Goal: Information Seeking & Learning: Learn about a topic

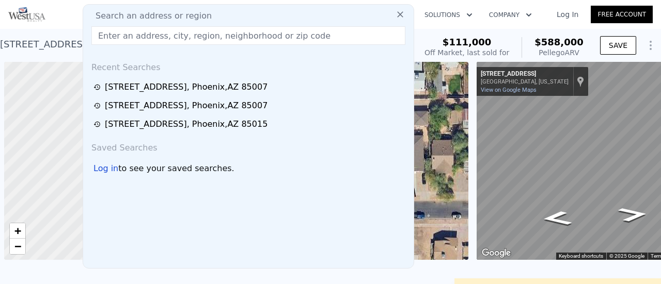
scroll to position [0, 4]
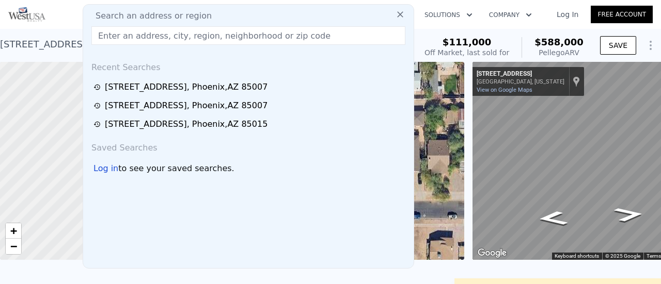
click at [159, 33] on input "text" at bounding box center [248, 35] width 314 height 19
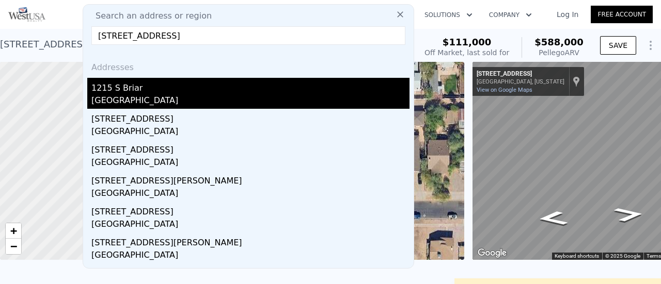
type input "[STREET_ADDRESS]"
click at [131, 98] on div "[GEOGRAPHIC_DATA]" at bounding box center [250, 101] width 318 height 14
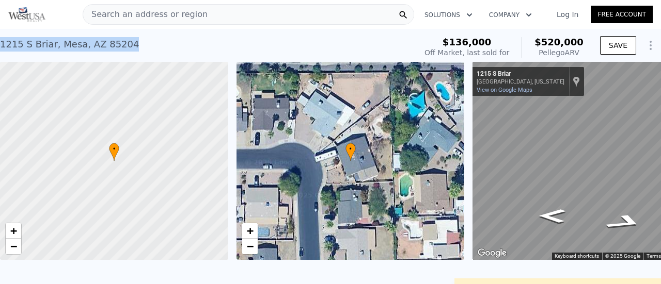
drag, startPoint x: 123, startPoint y: 44, endPoint x: 204, endPoint y: 65, distance: 84.1
click at [1, 43] on div "[STREET_ADDRESS] Sold [DATE] for $136k (~ARV $520k )" at bounding box center [206, 47] width 412 height 29
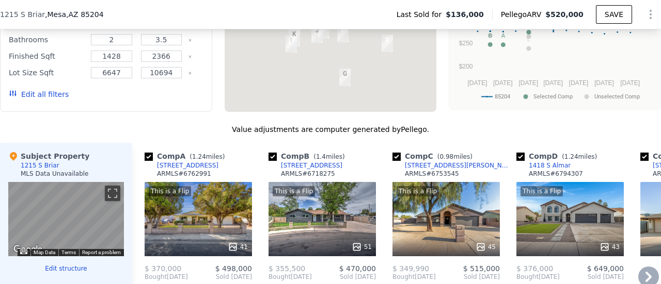
scroll to position [1028, 0]
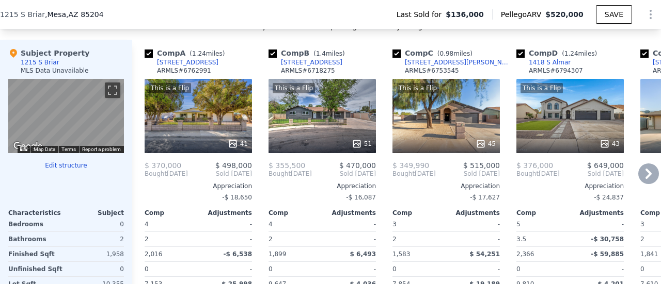
click at [640, 177] on icon at bounding box center [648, 174] width 21 height 21
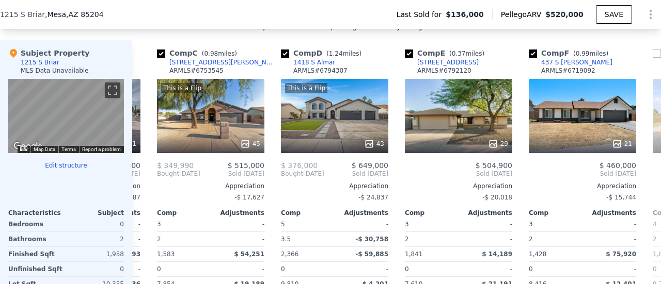
scroll to position [0, 248]
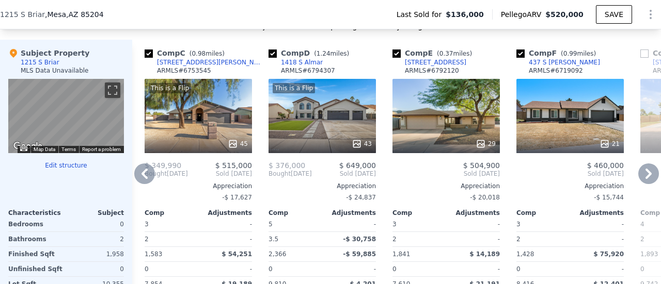
click at [645, 178] on icon at bounding box center [648, 174] width 6 height 10
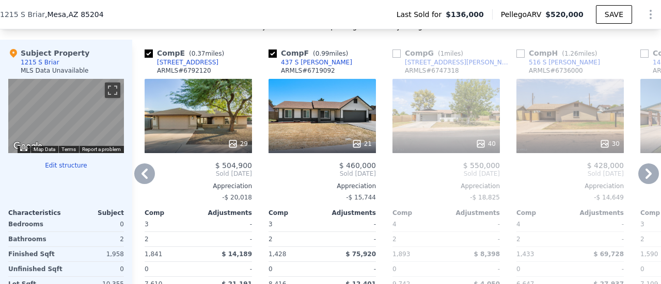
click at [645, 178] on icon at bounding box center [648, 174] width 6 height 10
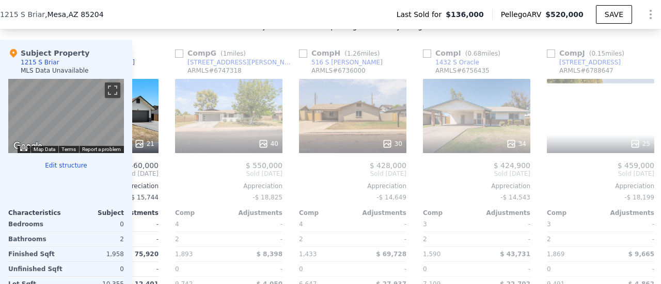
scroll to position [0, 743]
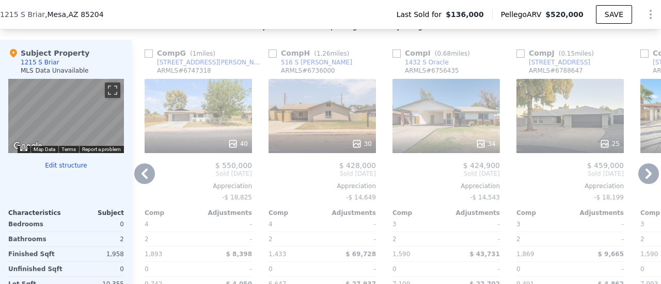
click at [142, 178] on icon at bounding box center [144, 174] width 6 height 10
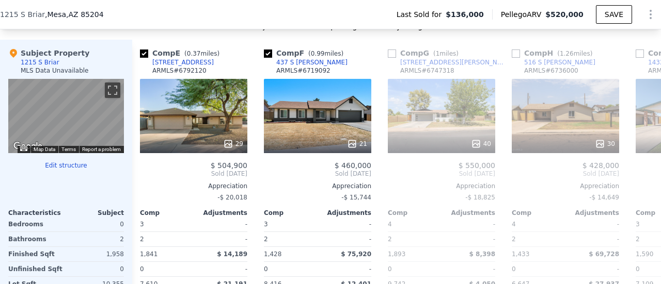
scroll to position [0, 496]
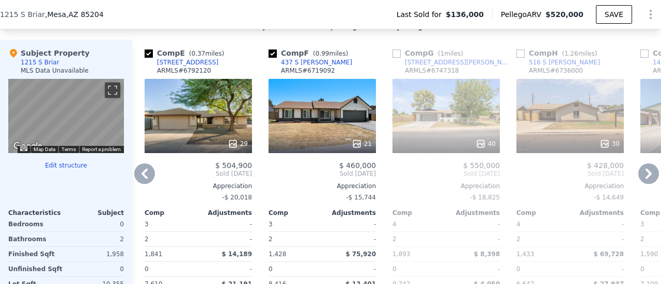
click at [143, 178] on icon at bounding box center [144, 174] width 6 height 10
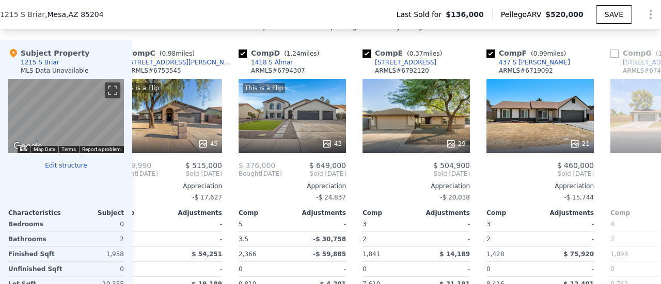
scroll to position [0, 248]
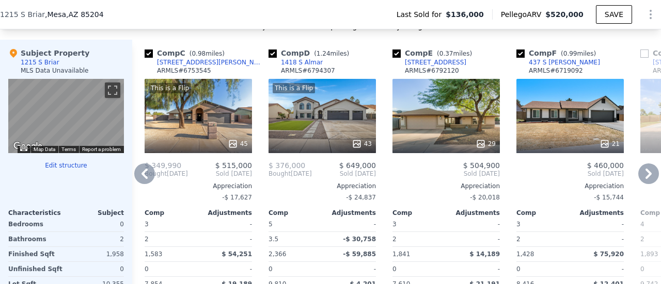
click at [142, 171] on icon at bounding box center [144, 174] width 21 height 21
click at [142, 171] on div "Comp A ( 1.24 miles) [STREET_ADDRESS] This is a Flip 41 $ 370,000 $ 498,000 Bou…" at bounding box center [396, 198] width 529 height 317
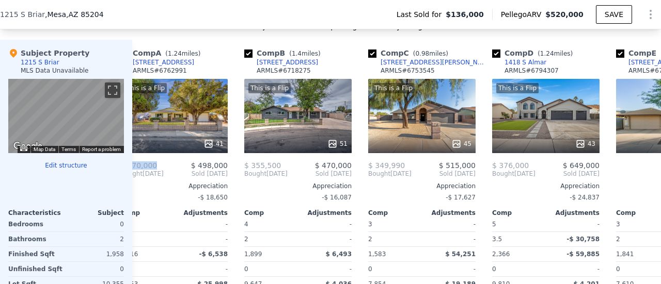
scroll to position [0, 0]
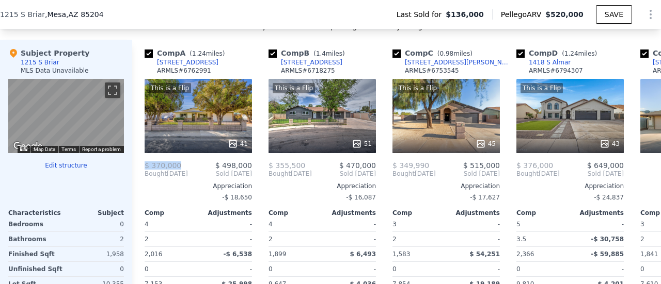
click at [143, 172] on div "Comp A ( 1.24 miles) [STREET_ADDRESS] This is a Flip 41 $ 370,000 $ 498,000 Bou…" at bounding box center [198, 198] width 116 height 317
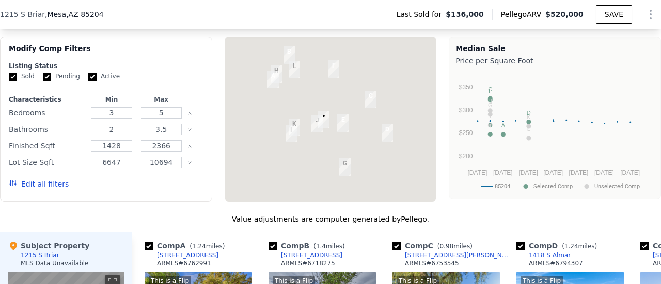
scroll to position [822, 0]
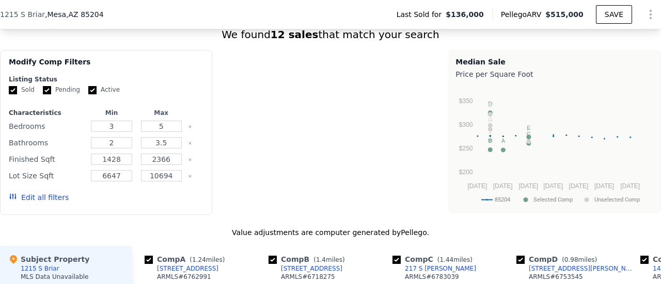
type input "9810"
checkbox input "false"
type input "$ 515,000"
type input "$ 342,126"
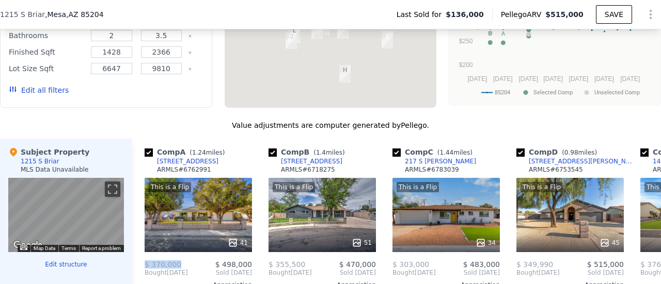
scroll to position [981, 0]
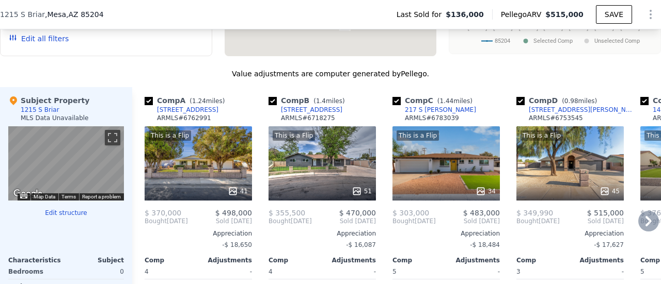
click at [642, 221] on icon at bounding box center [648, 221] width 21 height 21
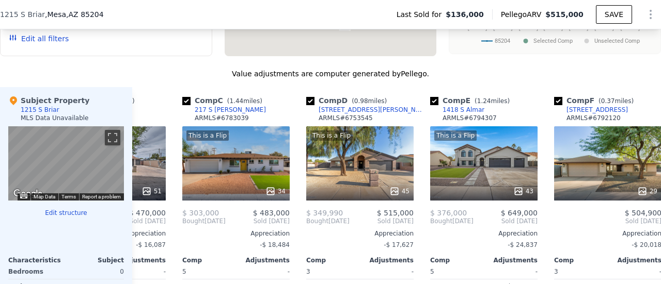
scroll to position [0, 248]
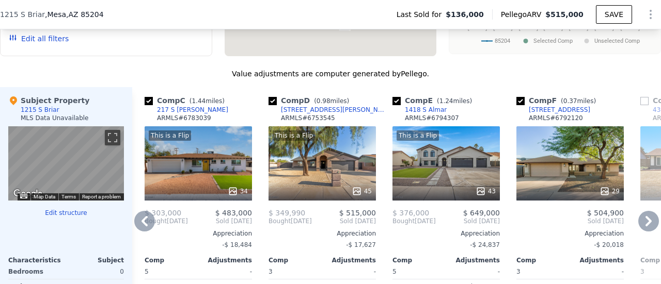
click at [642, 221] on icon at bounding box center [648, 221] width 21 height 21
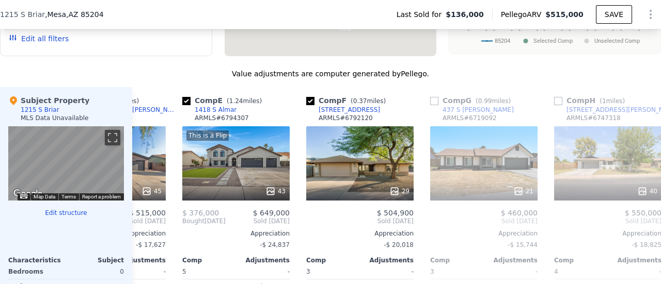
scroll to position [0, 496]
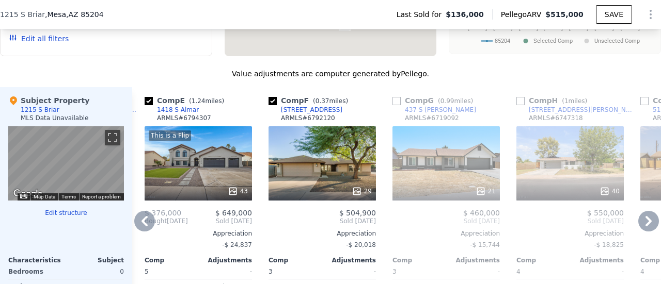
click at [642, 221] on icon at bounding box center [648, 221] width 21 height 21
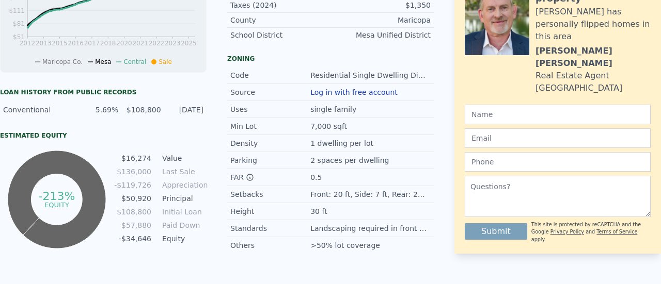
scroll to position [0, 0]
